Goal: Task Accomplishment & Management: Use online tool/utility

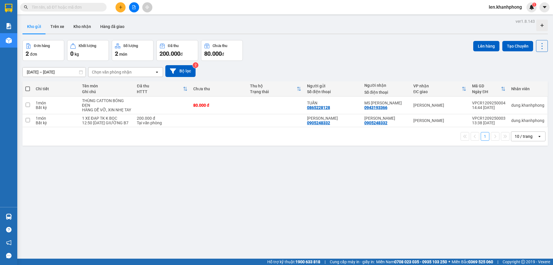
click at [86, 7] on input "text" at bounding box center [66, 7] width 68 height 6
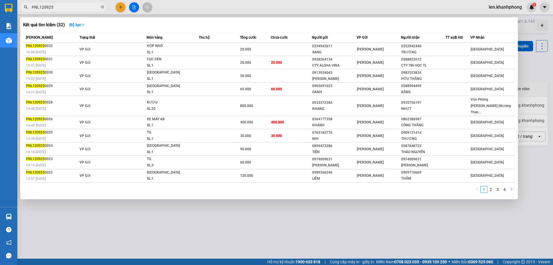
click at [512, 187] on icon "right" at bounding box center [511, 188] width 3 height 3
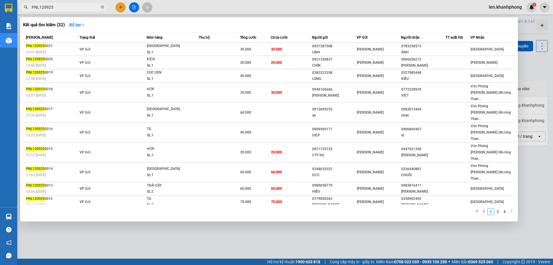
click at [512, 209] on icon "right" at bounding box center [511, 210] width 3 height 3
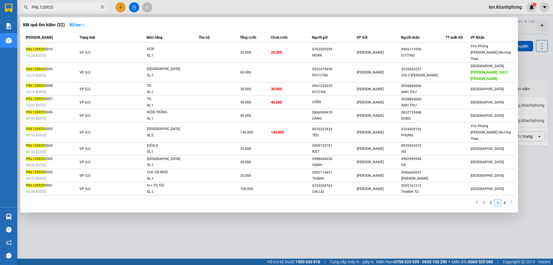
click at [512, 200] on icon "right" at bounding box center [511, 201] width 3 height 3
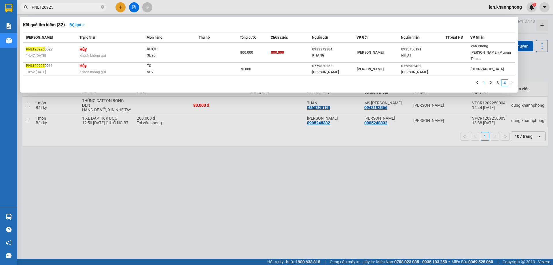
click at [482, 79] on link "1" at bounding box center [484, 82] width 6 height 6
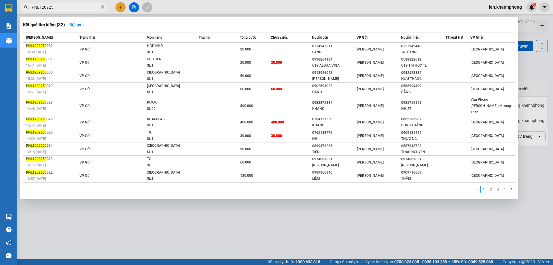
drag, startPoint x: 38, startPoint y: 7, endPoint x: 29, endPoint y: 7, distance: 9.5
click at [29, 7] on span "PNL120925" at bounding box center [63, 7] width 86 height 9
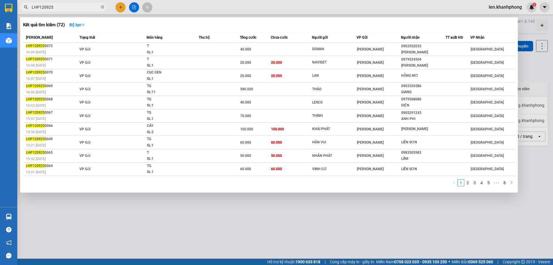
type input "LHP120925"
click at [511, 184] on button "button" at bounding box center [511, 182] width 7 height 7
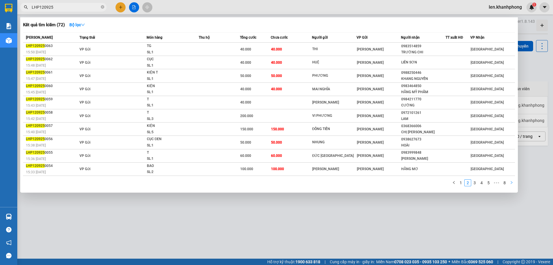
click at [511, 184] on button "button" at bounding box center [511, 182] width 7 height 7
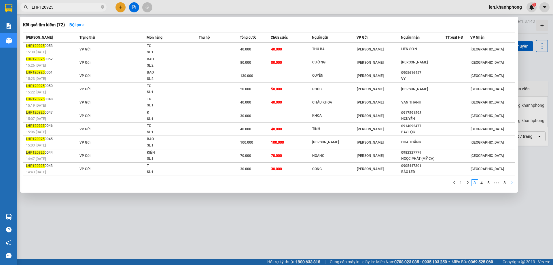
click at [511, 184] on button "button" at bounding box center [511, 182] width 7 height 7
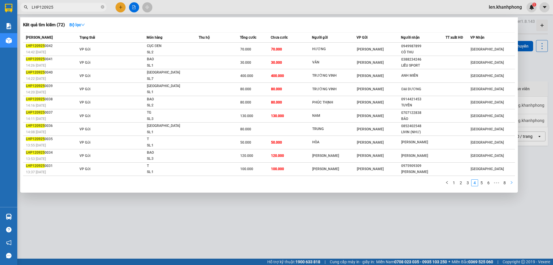
click at [511, 184] on button "button" at bounding box center [511, 182] width 7 height 7
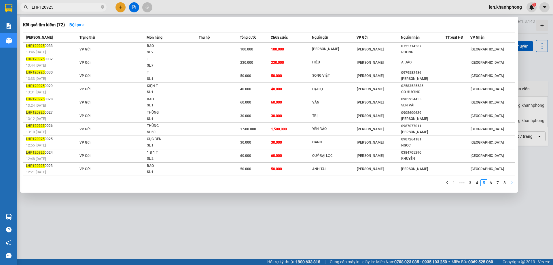
click at [511, 184] on button "button" at bounding box center [511, 182] width 7 height 7
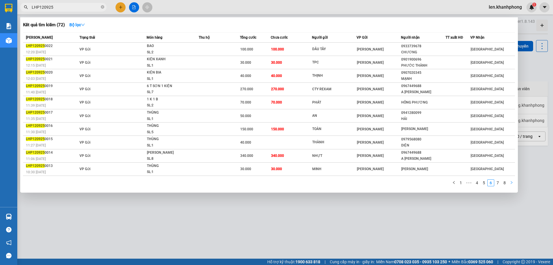
click at [511, 184] on button "button" at bounding box center [511, 182] width 7 height 7
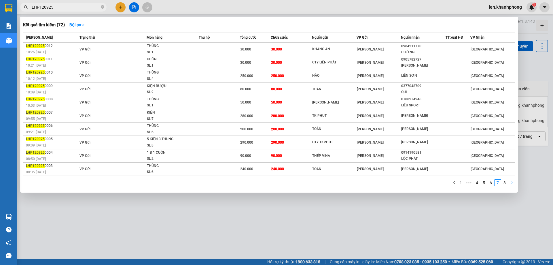
click at [511, 184] on button "button" at bounding box center [511, 182] width 7 height 7
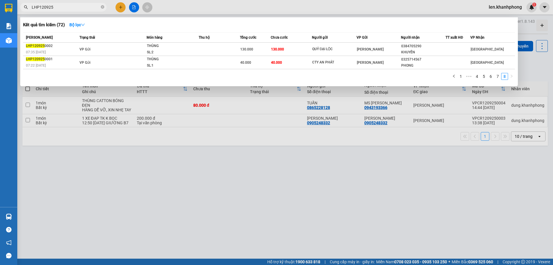
click at [484, 189] on div at bounding box center [276, 132] width 553 height 265
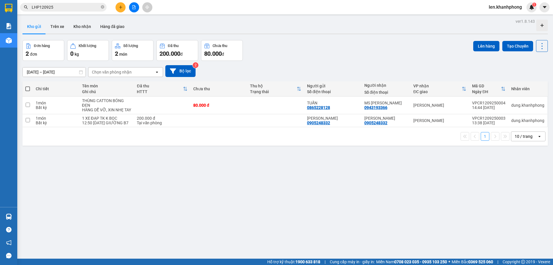
click at [35, 27] on button "Kho gửi" at bounding box center [33, 27] width 23 height 14
click at [29, 104] on input "checkbox" at bounding box center [28, 105] width 4 height 4
checkbox input "true"
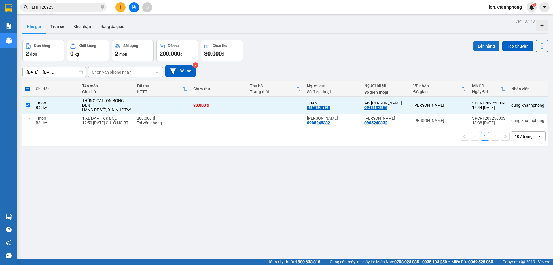
click at [480, 46] on button "Lên hàng" at bounding box center [486, 46] width 26 height 10
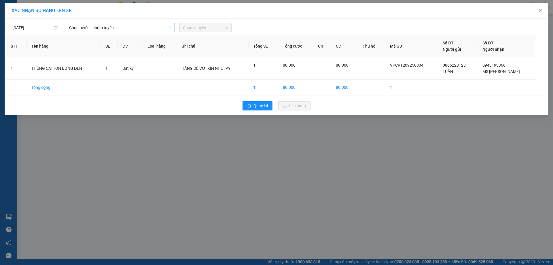
click at [173, 28] on div "Chọn tuyến - nhóm tuyến" at bounding box center [120, 27] width 109 height 9
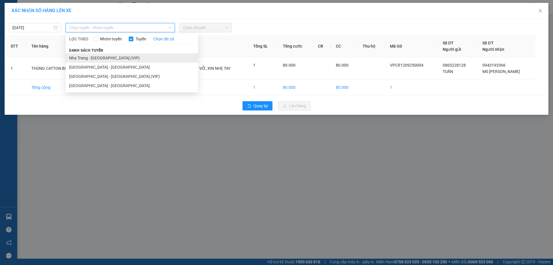
click at [101, 58] on li "Nha Trang - Sài Gòn (VIP)" at bounding box center [132, 57] width 132 height 9
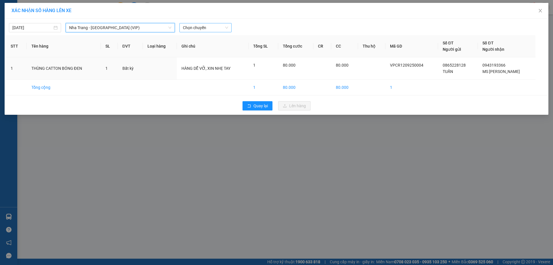
click at [201, 28] on span "Chọn chuyến" at bounding box center [205, 27] width 45 height 9
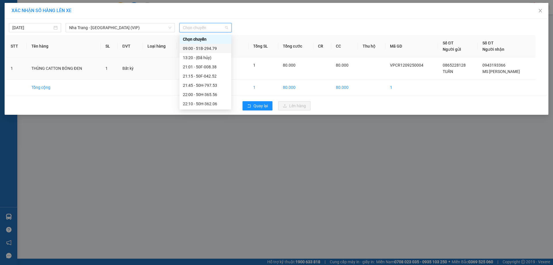
click at [201, 49] on div "09:00 - 51B-294.79" at bounding box center [205, 48] width 45 height 6
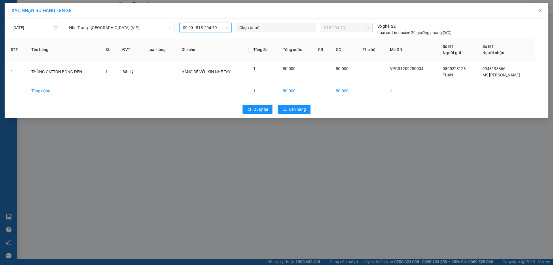
click at [229, 29] on div "09:00 - 51B-294.79" at bounding box center [205, 27] width 52 height 9
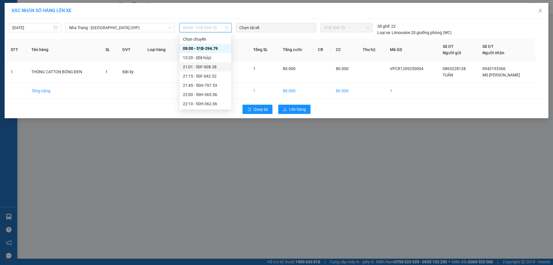
click at [204, 66] on div "21:01 - 50F-008.38" at bounding box center [205, 67] width 45 height 6
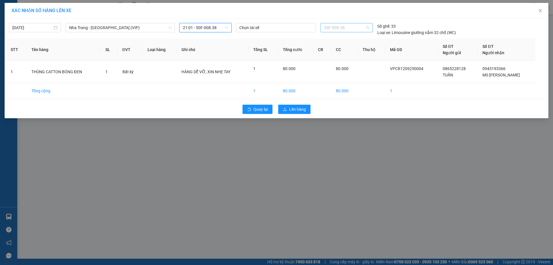
click at [370, 26] on div "50F-008.38" at bounding box center [347, 27] width 52 height 9
type input "069"
click at [344, 39] on div "61A-480.69" at bounding box center [346, 39] width 45 height 6
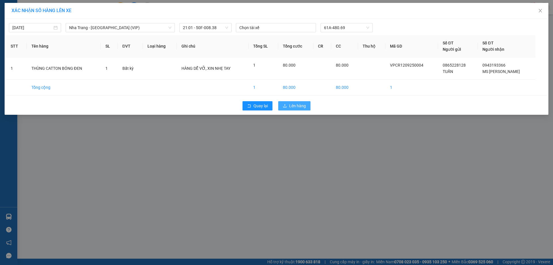
click at [289, 105] on span "Lên hàng" at bounding box center [297, 106] width 17 height 6
